Goal: Information Seeking & Learning: Check status

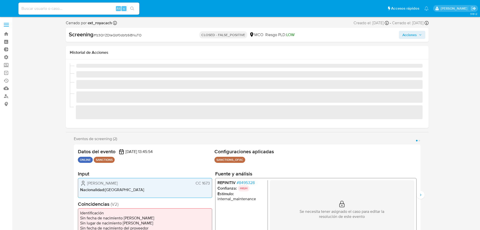
select select "10"
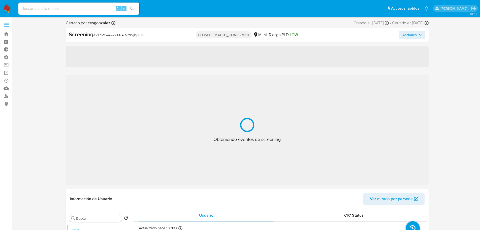
select select "10"
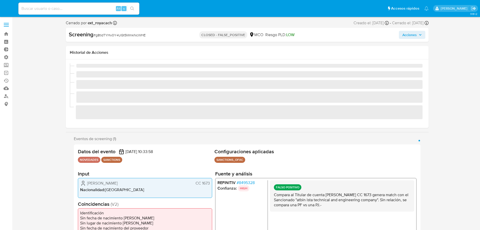
select select "10"
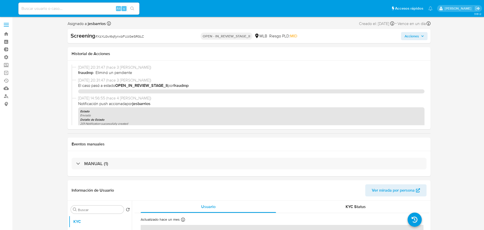
select select "10"
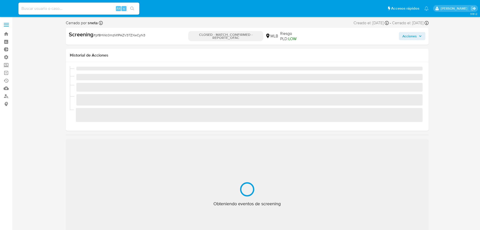
select select "10"
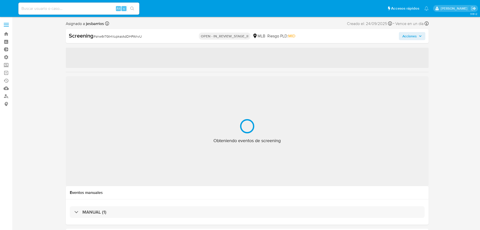
select select "10"
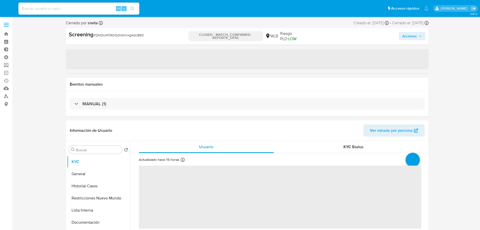
select select "10"
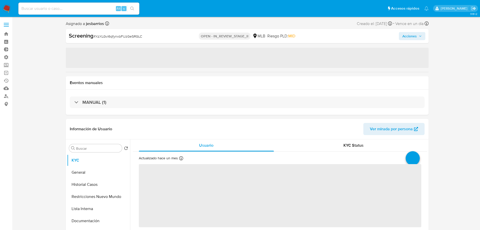
select select "10"
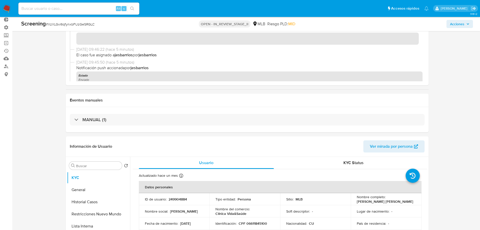
scroll to position [76, 0]
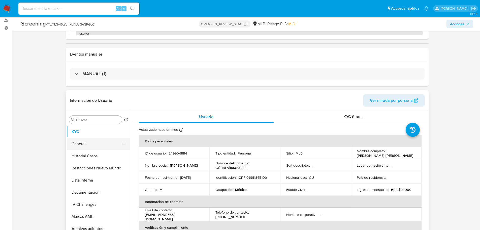
click at [85, 145] on button "General" at bounding box center [96, 144] width 59 height 12
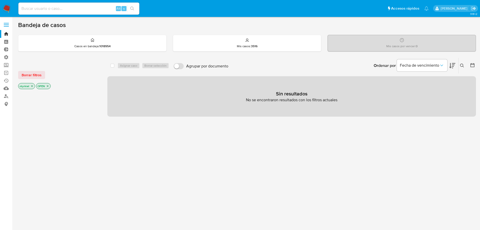
click at [80, 5] on input at bounding box center [78, 8] width 121 height 7
paste input "1461345703"
type input "1461345703"
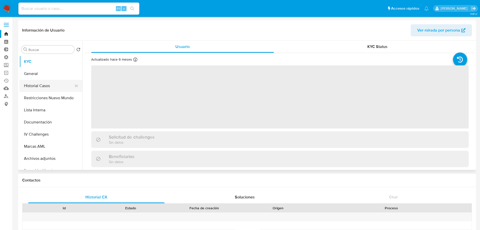
click at [40, 88] on button "Historial Casos" at bounding box center [48, 86] width 59 height 12
select select "10"
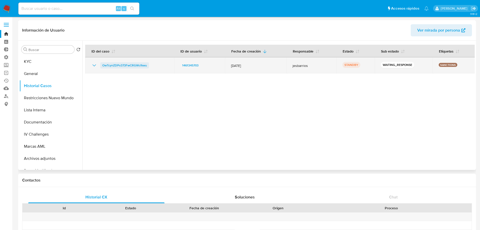
click at [124, 66] on span "OwTcynZDPo373FwCRGWcfkwu" at bounding box center [124, 65] width 45 height 6
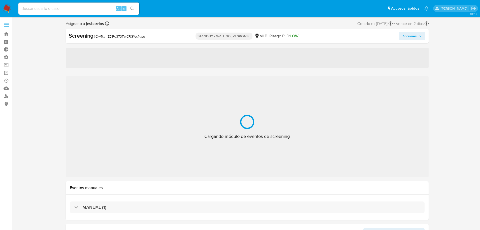
select select "10"
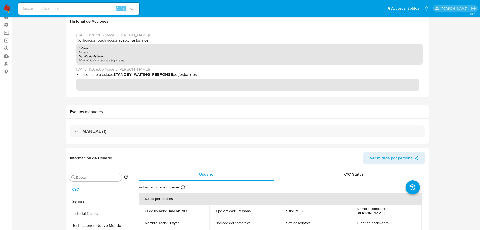
scroll to position [76, 0]
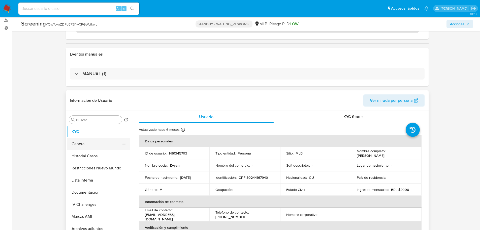
click at [89, 141] on button "General" at bounding box center [96, 144] width 59 height 12
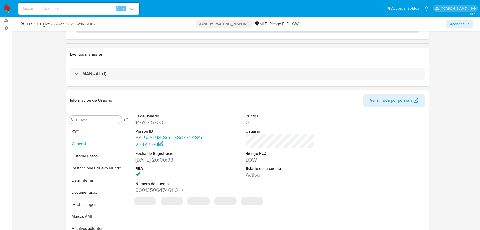
scroll to position [0, 0]
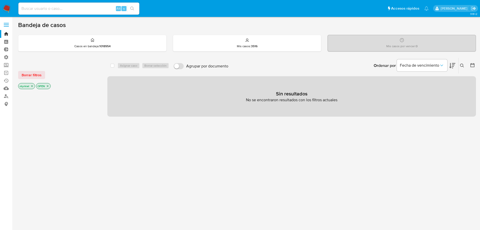
click at [84, 10] on input at bounding box center [78, 8] width 121 height 7
paste input "197984908"
type input "197984908"
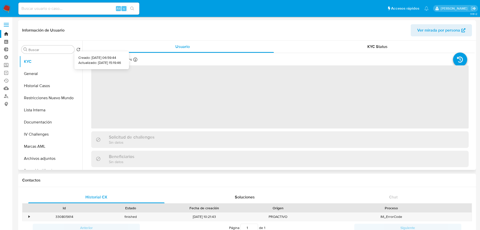
select select "10"
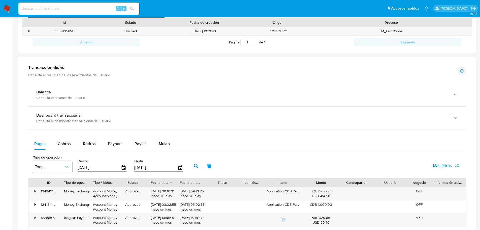
scroll to position [252, 0]
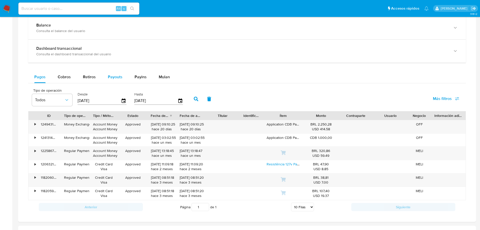
click at [109, 77] on span "Payouts" at bounding box center [115, 77] width 15 height 6
select select "10"
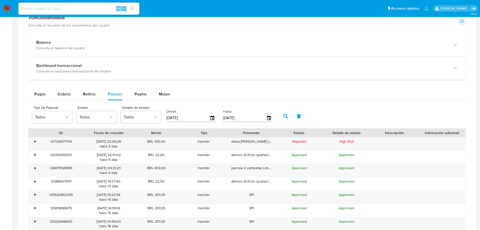
scroll to position [227, 0]
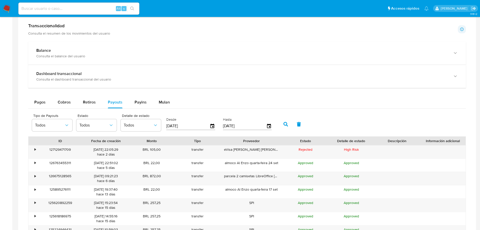
drag, startPoint x: 279, startPoint y: 141, endPoint x: 280, endPoint y: 137, distance: 3.9
click at [293, 138] on div "ID Fecha de creación Monto Tipo Proveedor Estado Detalle de estado Descripción …" at bounding box center [248, 140] width 438 height 9
click at [34, 151] on div "•" at bounding box center [33, 151] width 9 height 13
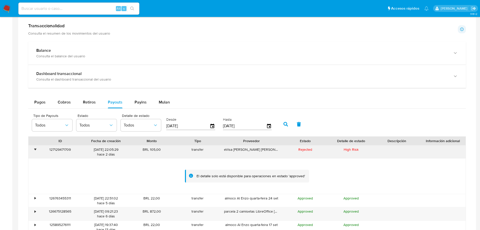
click at [33, 150] on div "•" at bounding box center [33, 151] width 9 height 13
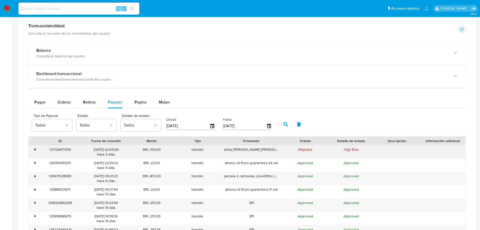
click at [60, 150] on div "127129471709" at bounding box center [60, 151] width 46 height 13
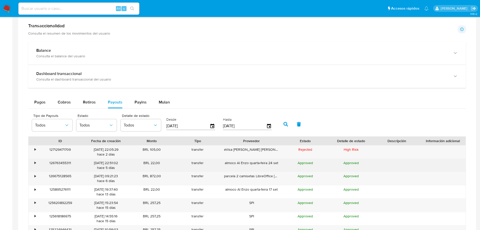
click at [150, 163] on div "BRL 22,00" at bounding box center [152, 165] width 46 height 13
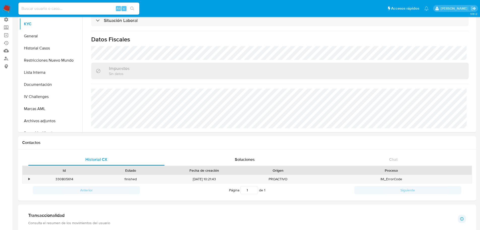
scroll to position [0, 0]
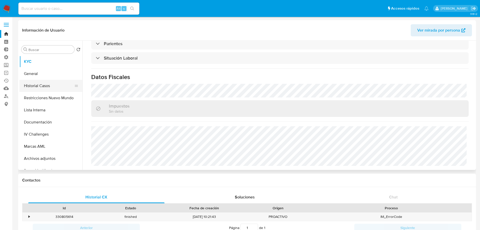
click at [45, 86] on button "Historial Casos" at bounding box center [48, 86] width 59 height 12
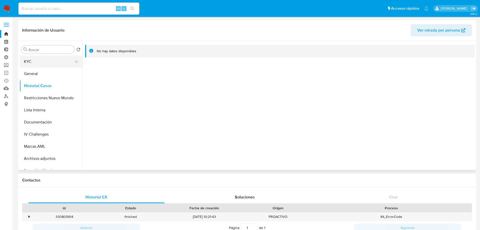
click at [34, 64] on button "KYC" at bounding box center [48, 61] width 59 height 12
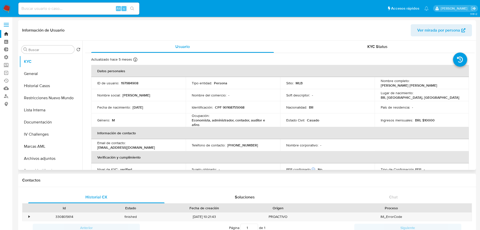
click at [129, 84] on p "197984908" at bounding box center [129, 83] width 17 height 5
copy p "197984908"
click at [40, 85] on button "Historial Casos" at bounding box center [48, 86] width 59 height 12
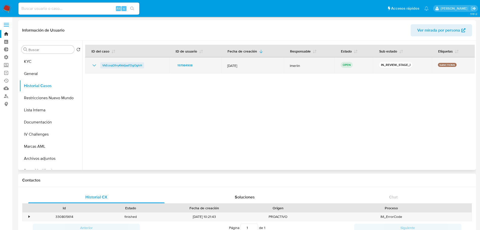
click at [119, 66] on span "VkEcsqQ1nyKkkljaaTDgOghH" at bounding box center [122, 65] width 40 height 6
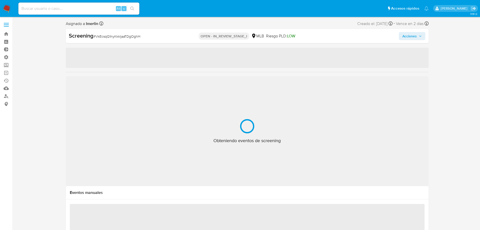
select select "10"
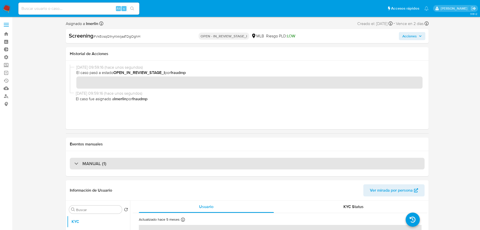
click at [99, 164] on h3 "MANUAL (1)" at bounding box center [94, 164] width 24 height 6
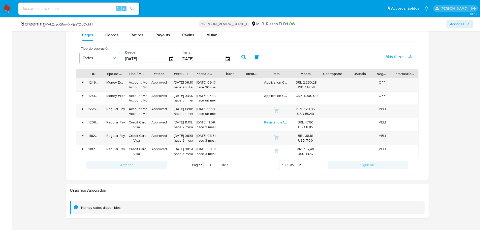
scroll to position [404, 0]
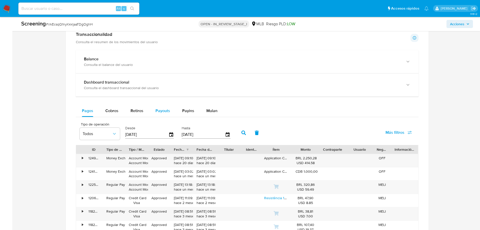
click at [167, 114] on div "Payouts" at bounding box center [163, 111] width 15 height 12
select select "10"
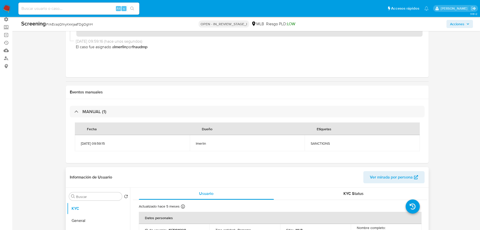
scroll to position [0, 0]
